Goal: Check status: Check status

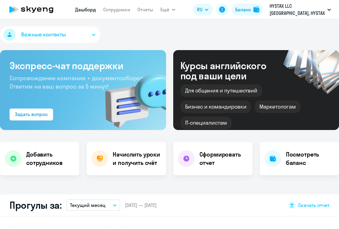
select select "30"
click at [145, 158] on h4 "Начислить уроки и получить счёт" at bounding box center [137, 158] width 48 height 17
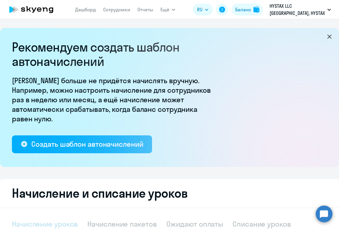
select select "10"
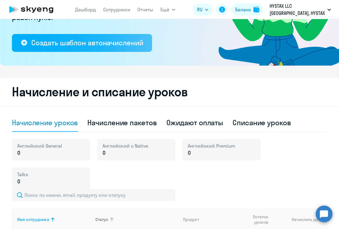
scroll to position [101, 0]
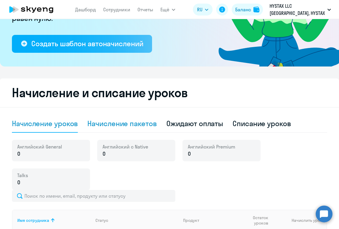
click at [151, 124] on div "Начисление пакетов" at bounding box center [121, 124] width 69 height 10
select select "10"
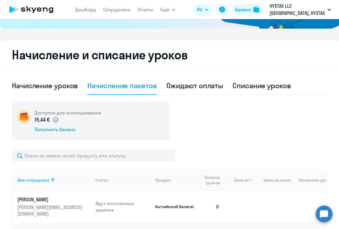
scroll to position [0, 0]
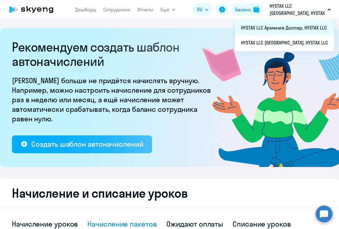
click at [293, 27] on li "HYSTAX LLC Армения Доллар, HYSTAX LLC" at bounding box center [284, 27] width 99 height 15
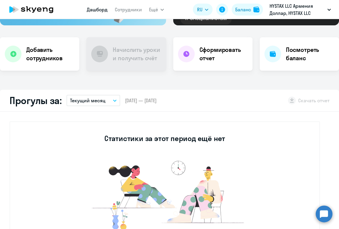
scroll to position [99, 0]
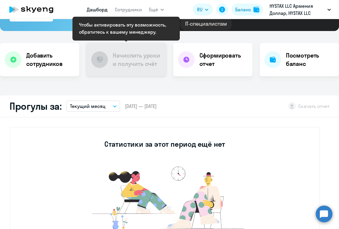
click at [140, 70] on div "Начислить уроки и получить счёт" at bounding box center [126, 59] width 79 height 33
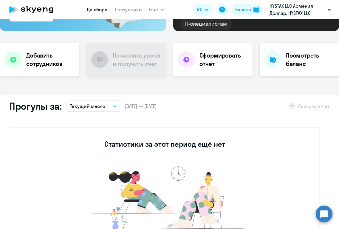
click at [286, 56] on h4 "Посмотреть баланс" at bounding box center [310, 59] width 48 height 17
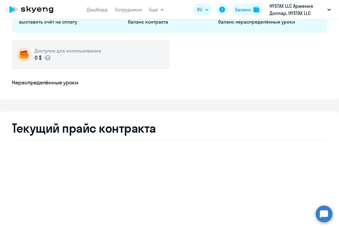
select select "english_adult_not_native_speaker"
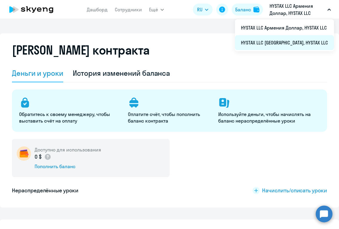
click at [288, 40] on li "HYSTAX LLC [GEOGRAPHIC_DATA], HYSTAX LLC" at bounding box center [284, 42] width 99 height 15
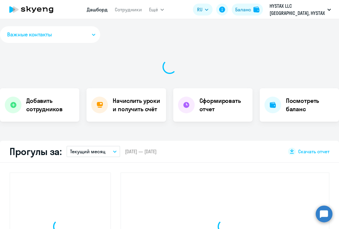
select select "30"
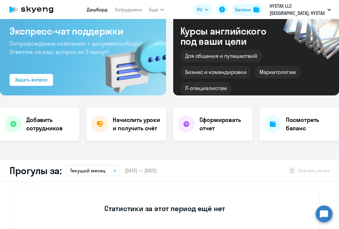
scroll to position [33, 0]
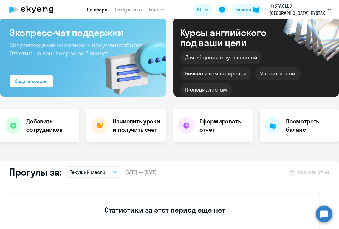
click at [318, 129] on h4 "Посмотреть баланс" at bounding box center [310, 125] width 48 height 17
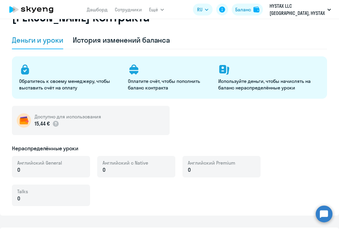
select select "english_adult_not_native_speaker"
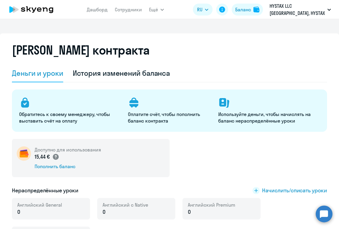
click at [56, 157] on circle at bounding box center [56, 157] width 6 height 6
click at [212, 161] on div "Доступно для использования 15,44 € Пополнить баланс" at bounding box center [169, 158] width 315 height 38
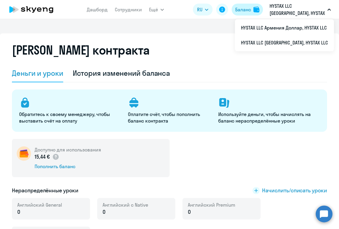
click at [239, 7] on div "Баланс" at bounding box center [243, 9] width 16 height 7
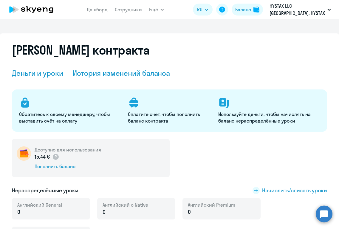
click at [128, 72] on div "История изменений баланса" at bounding box center [122, 73] width 98 height 10
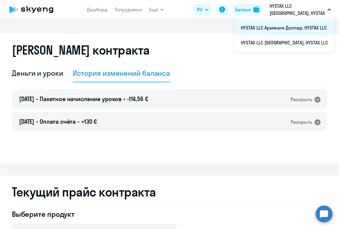
click at [287, 28] on li "HYSTAX LLC Армения Доллар, HYSTAX LLC" at bounding box center [284, 27] width 99 height 15
